Goal: Information Seeking & Learning: Learn about a topic

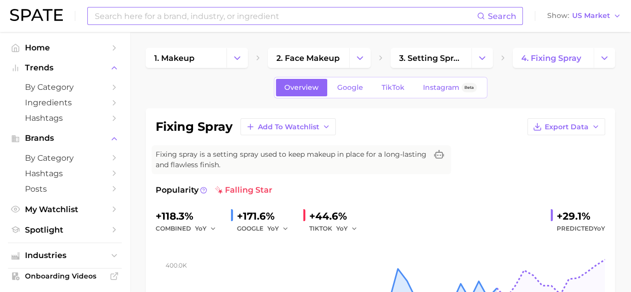
click at [162, 16] on input at bounding box center [285, 15] width 383 height 17
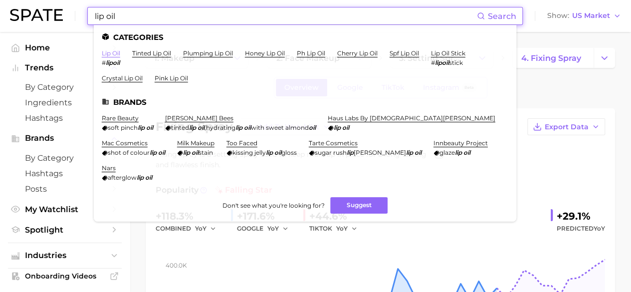
type input "lip oil"
click at [109, 53] on link "lip oil" at bounding box center [111, 52] width 18 height 7
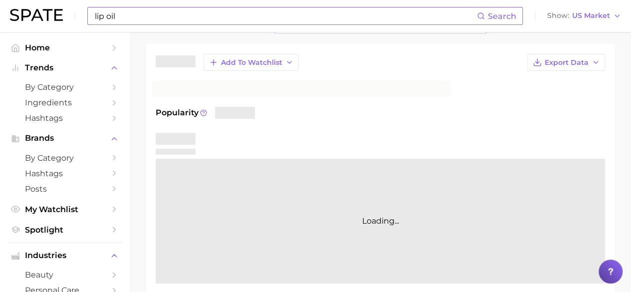
scroll to position [65, 0]
click at [595, 14] on span "US Market" at bounding box center [591, 15] width 38 height 5
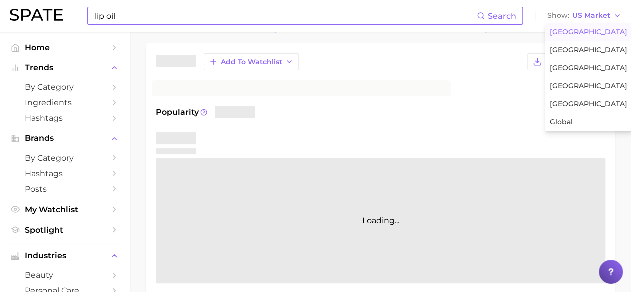
click at [492, 82] on div "Add to Watchlist Export Data Popularity Loading..." at bounding box center [380, 167] width 449 height 229
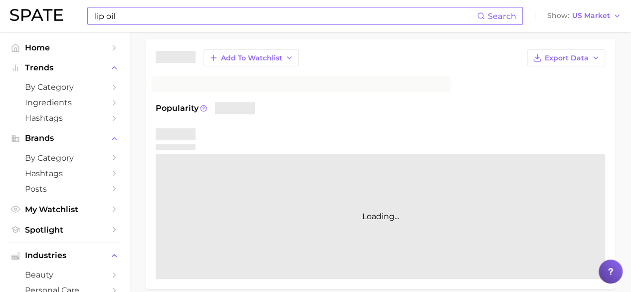
scroll to position [0, 0]
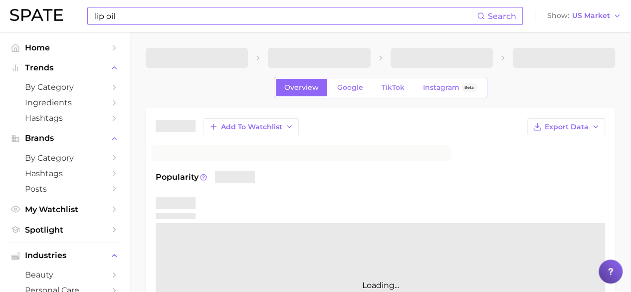
click at [200, 16] on input "lip oil" at bounding box center [285, 15] width 383 height 17
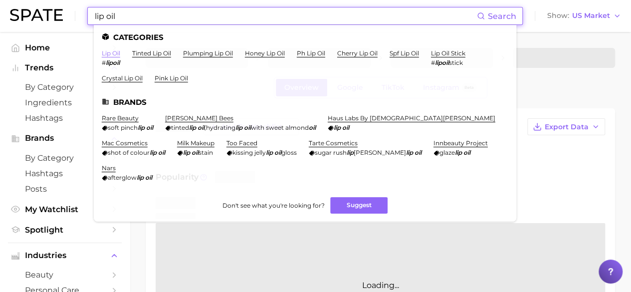
click at [118, 54] on link "lip oil" at bounding box center [111, 52] width 18 height 7
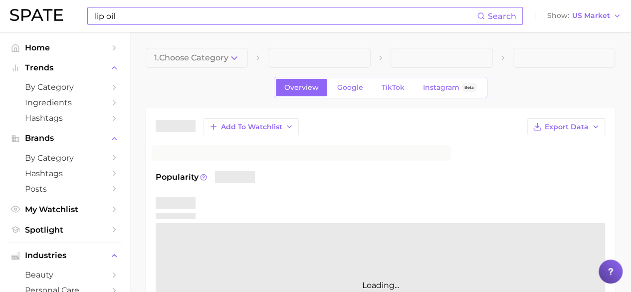
click at [48, 20] on img at bounding box center [36, 15] width 53 height 12
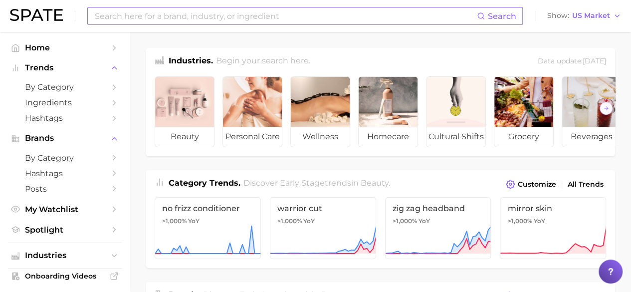
click at [218, 18] on input at bounding box center [285, 15] width 383 height 17
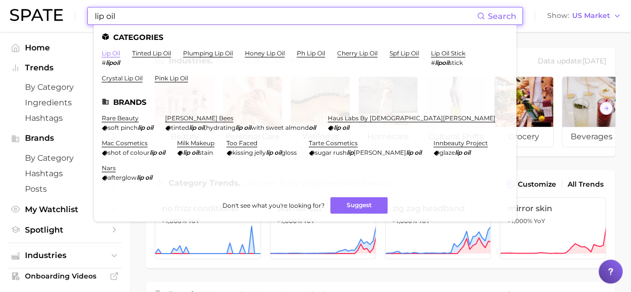
type input "lip oil"
click at [113, 52] on link "lip oil" at bounding box center [111, 52] width 18 height 7
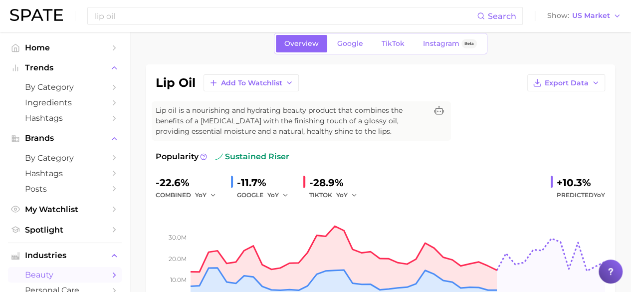
scroll to position [13, 0]
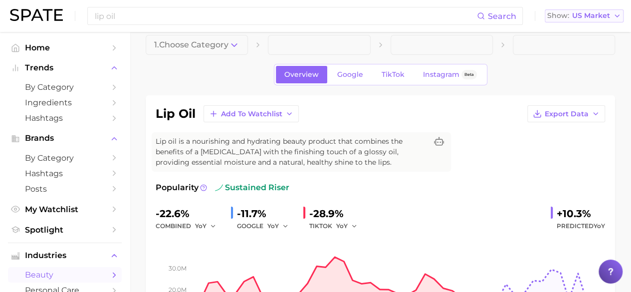
click at [616, 14] on icon "button" at bounding box center [617, 16] width 8 height 8
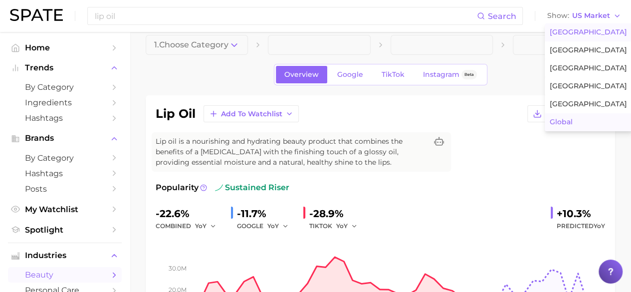
click at [569, 117] on button "Global" at bounding box center [587, 122] width 87 height 18
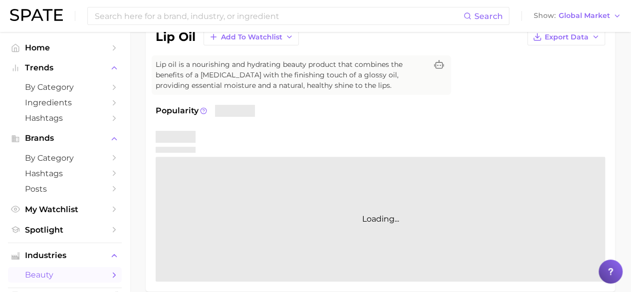
scroll to position [90, 0]
click at [329, 124] on div "Popularity Loading..." at bounding box center [380, 192] width 449 height 177
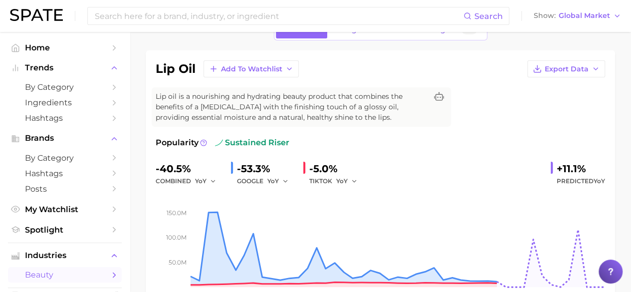
scroll to position [0, 0]
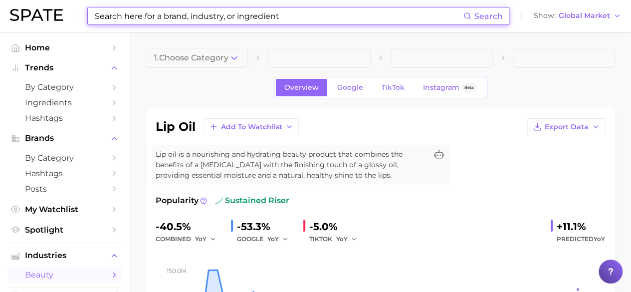
click at [271, 20] on input at bounding box center [278, 15] width 369 height 17
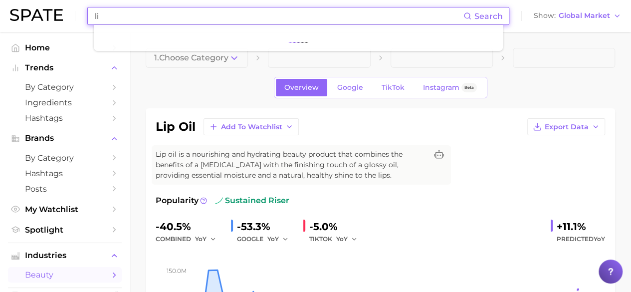
type input "l"
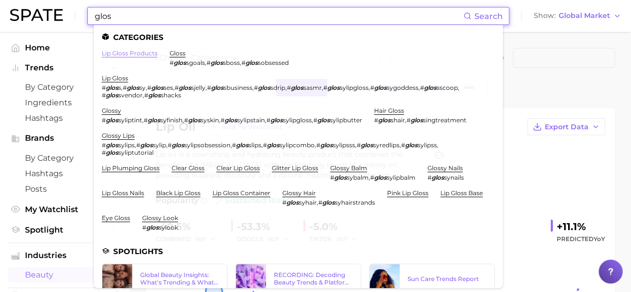
type input "glos"
click at [135, 53] on link "lip gloss products" at bounding box center [130, 52] width 56 height 7
